Goal: Transaction & Acquisition: Purchase product/service

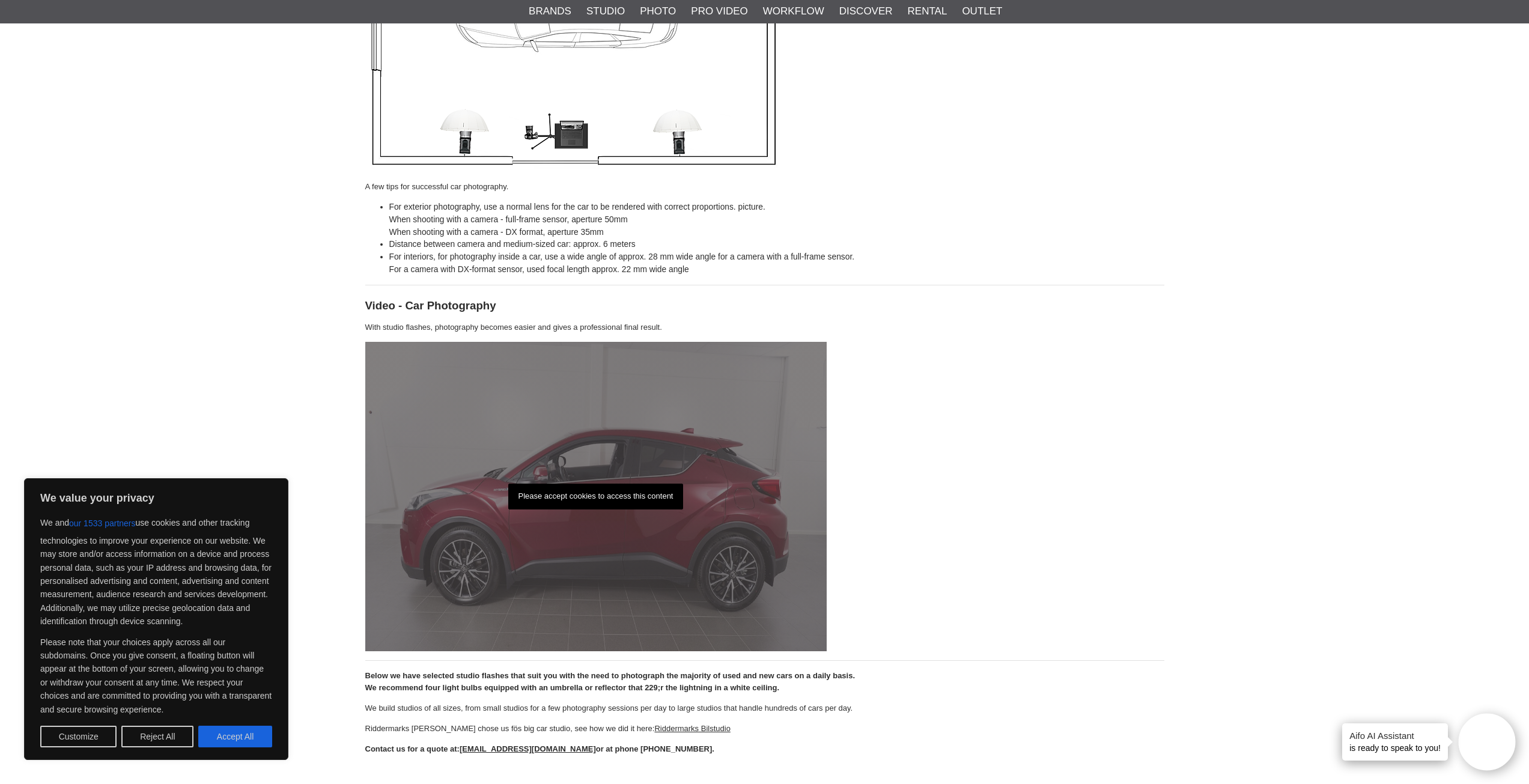
scroll to position [2124, 0]
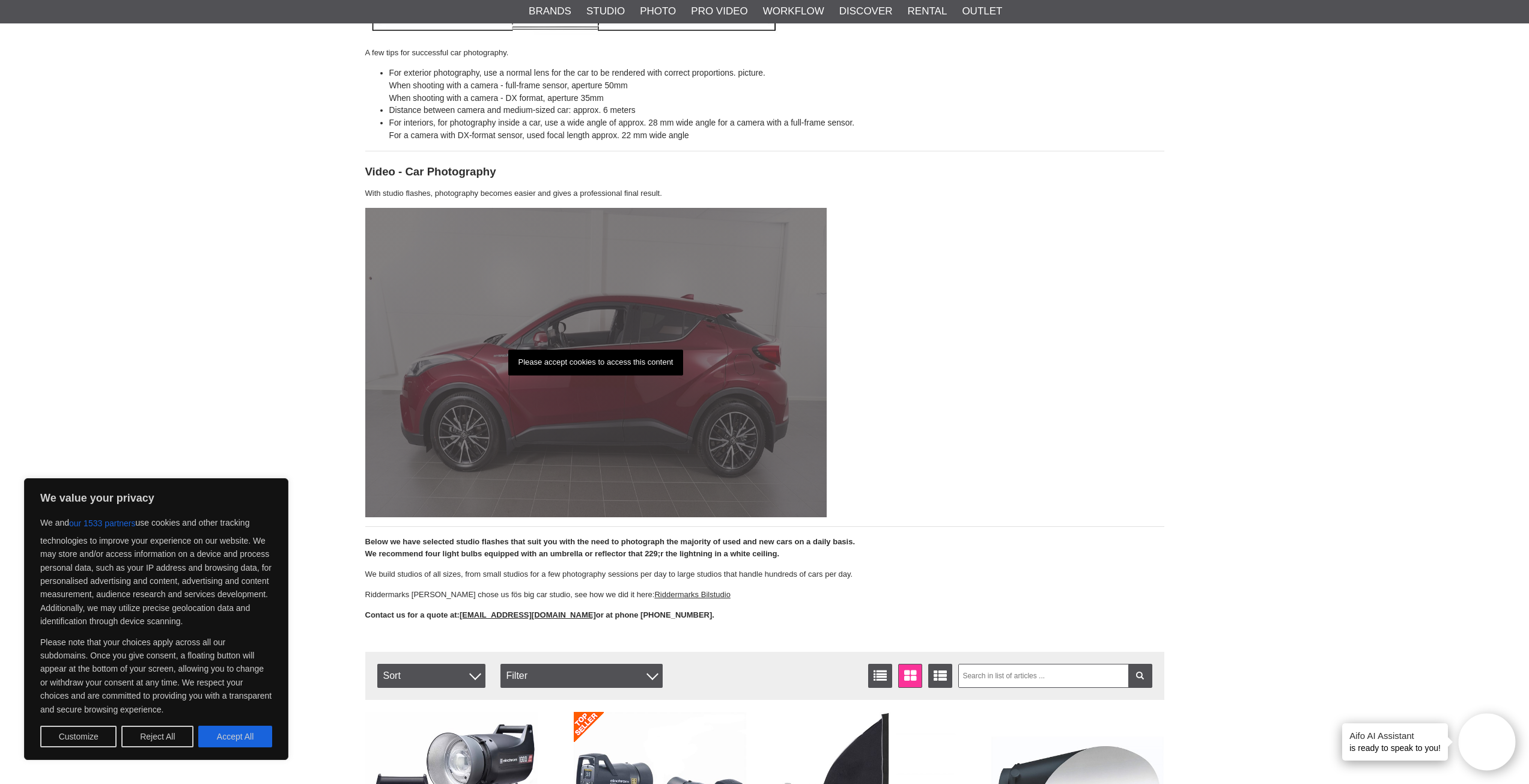
click at [608, 360] on p "Please accept cookies to access this content" at bounding box center [596, 362] width 175 height 26
click at [572, 361] on p "Please accept cookies to access this content" at bounding box center [596, 362] width 175 height 26
click at [575, 350] on p "Please accept cookies to access this content" at bounding box center [596, 362] width 175 height 26
click at [572, 359] on p "Please accept cookies to access this content" at bounding box center [596, 362] width 175 height 26
click at [225, 738] on button "Accept All" at bounding box center [235, 737] width 74 height 22
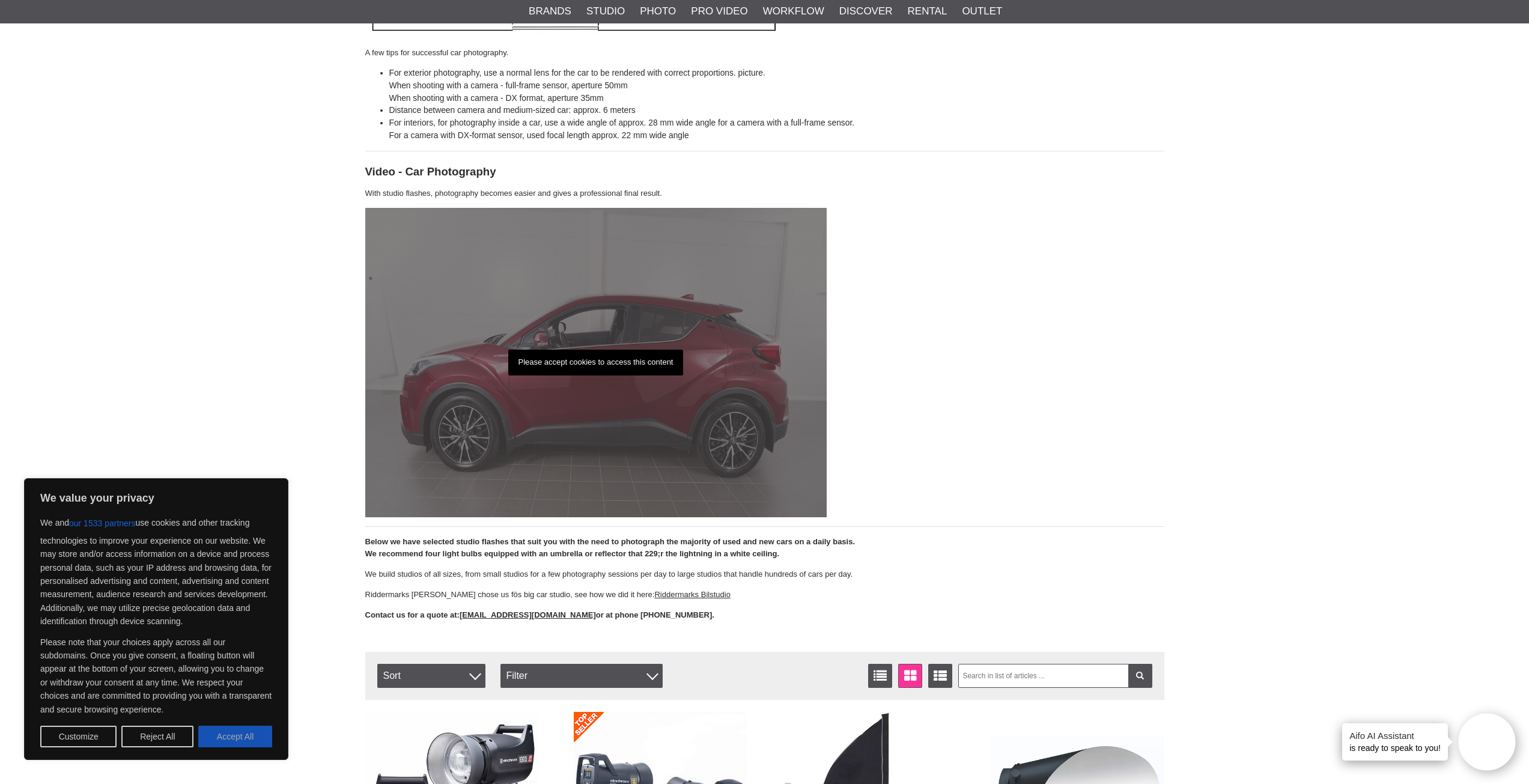
checkbox input "true"
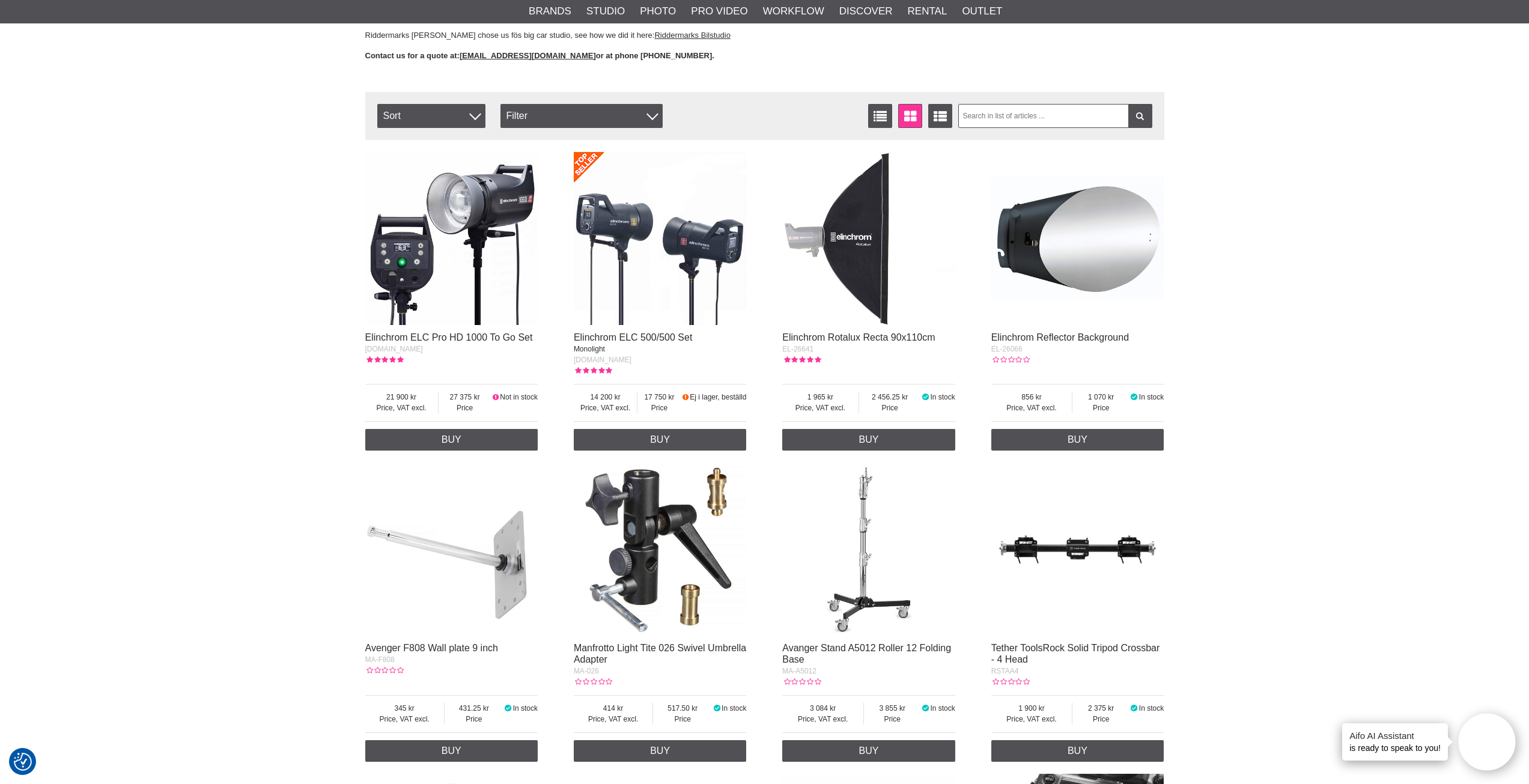
scroll to position [2688, 0]
drag, startPoint x: 609, startPoint y: 392, endPoint x: 582, endPoint y: 392, distance: 27.0
click at [582, 392] on span "14 200" at bounding box center [606, 396] width 64 height 11
drag, startPoint x: 690, startPoint y: 392, endPoint x: 752, endPoint y: 396, distance: 62.1
click at [752, 396] on div "Elinchrom ELC Pro HD 1000 To Go Set [DOMAIN_NAME] Price, VAT excl. 21 900 Price…" at bounding box center [765, 767] width 799 height 1244
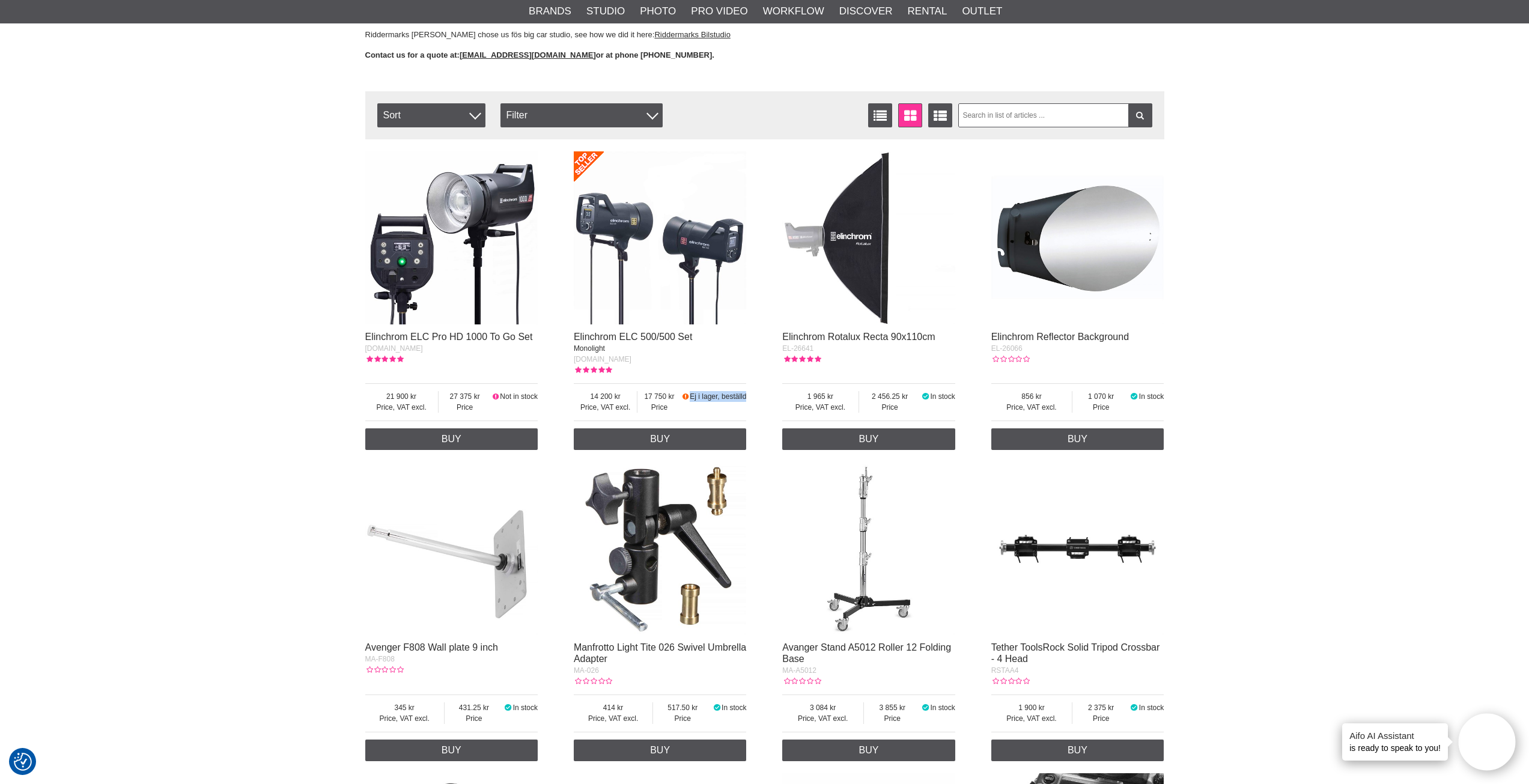
click at [752, 396] on div "Elinchrom ELC Pro HD 1000 To Go Set [DOMAIN_NAME] Price, VAT excl. 21 900 Price…" at bounding box center [765, 767] width 799 height 1244
drag, startPoint x: 750, startPoint y: 395, endPoint x: 687, endPoint y: 398, distance: 63.1
click at [687, 398] on div "Elinchrom ELC Pro HD 1000 To Go Set [DOMAIN_NAME] Price, VAT excl. 21 900 Price…" at bounding box center [765, 767] width 799 height 1244
click at [631, 395] on span "14 200" at bounding box center [606, 396] width 64 height 11
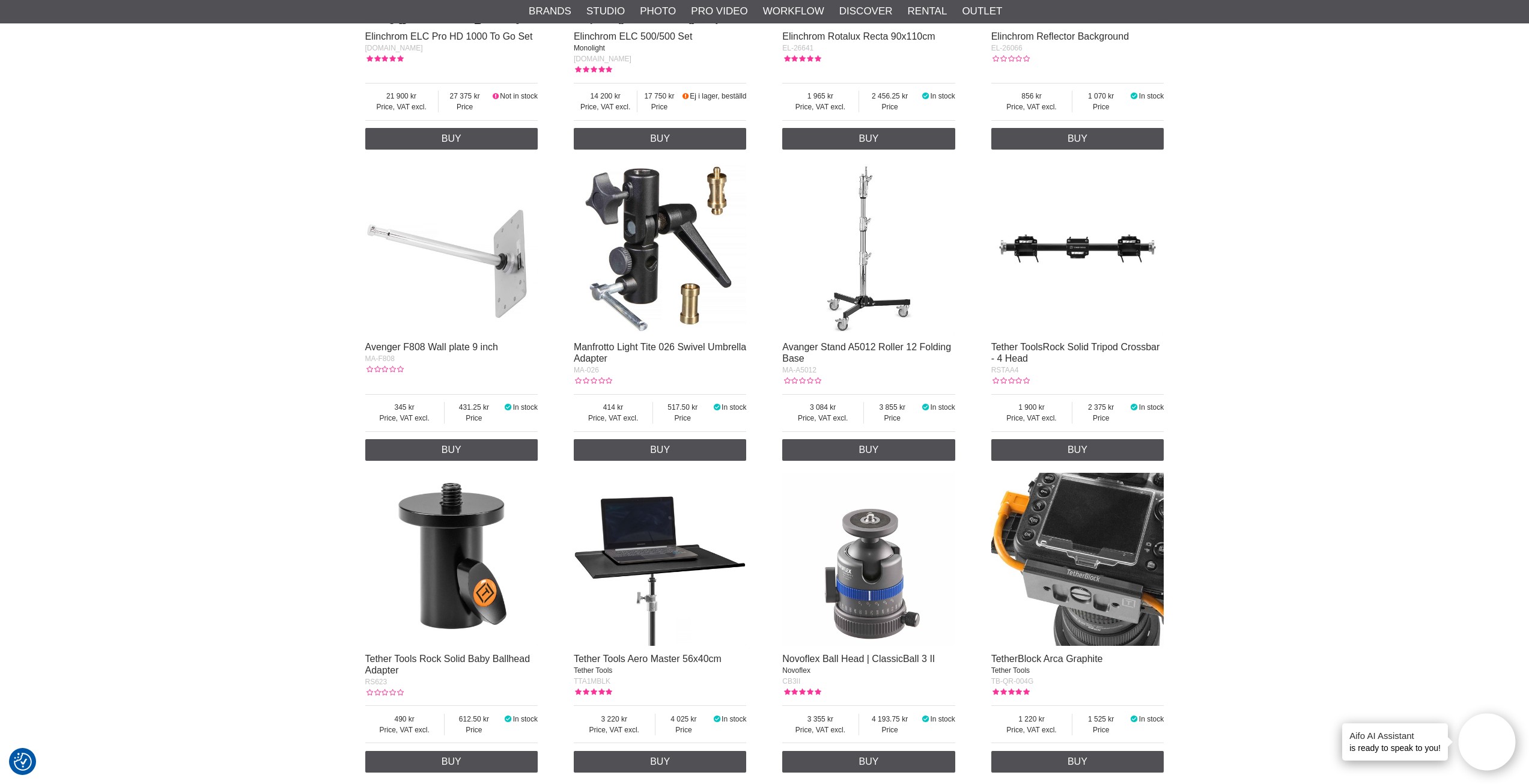
scroll to position [2988, 0]
